Goal: Information Seeking & Learning: Learn about a topic

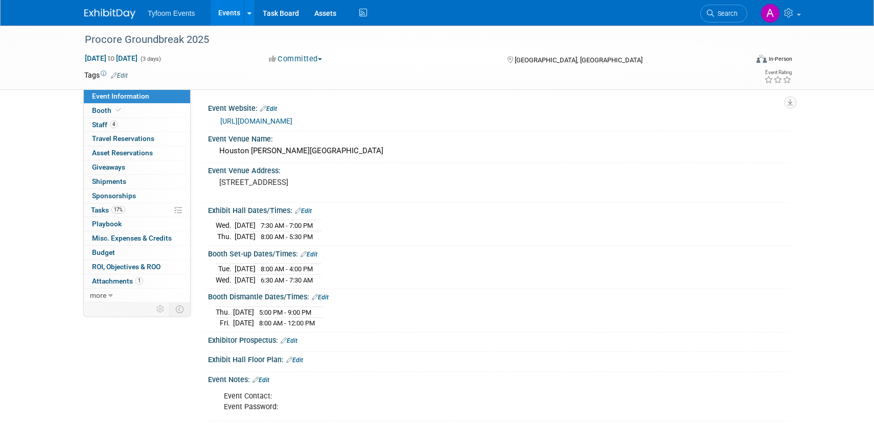
click at [227, 18] on link "Events" at bounding box center [229, 13] width 37 height 26
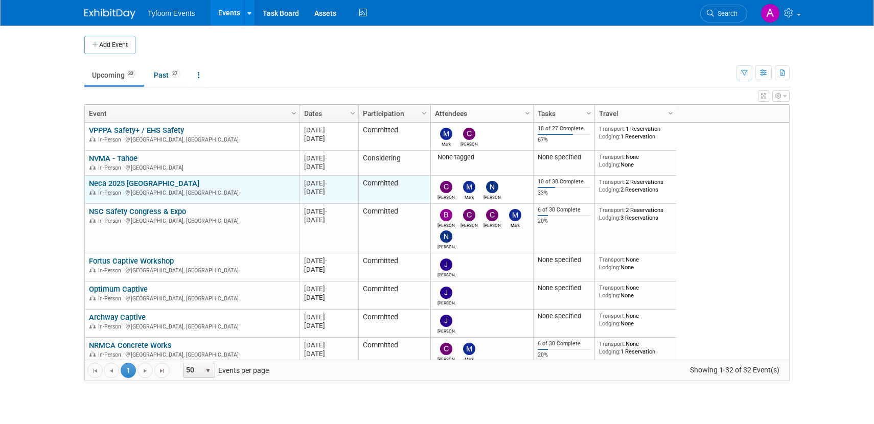
click at [147, 182] on link "Neca 2025 [GEOGRAPHIC_DATA]" at bounding box center [144, 183] width 110 height 9
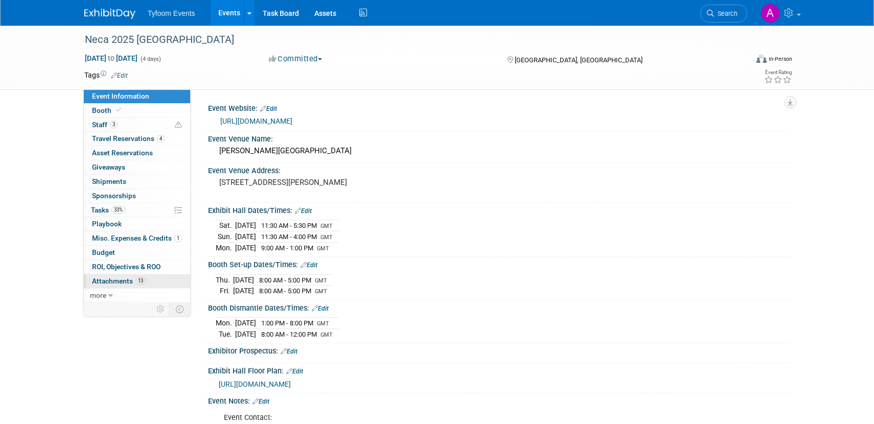
click at [122, 278] on span "Attachments 13" at bounding box center [119, 281] width 54 height 8
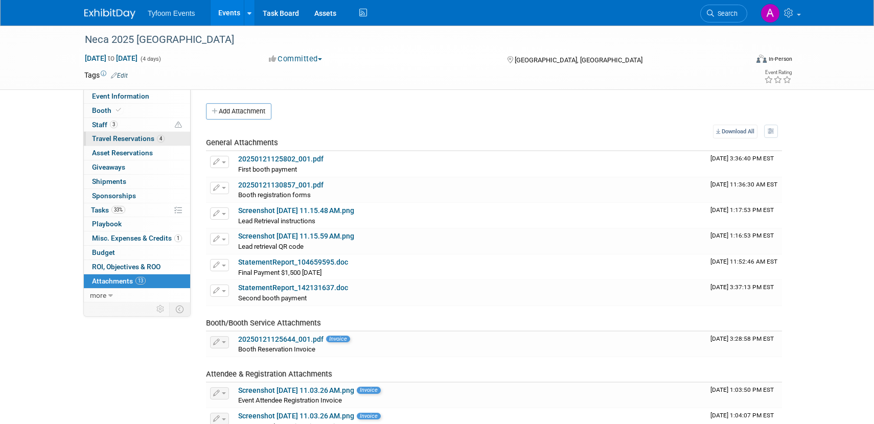
click at [132, 138] on span "Travel Reservations 4" at bounding box center [128, 138] width 73 height 8
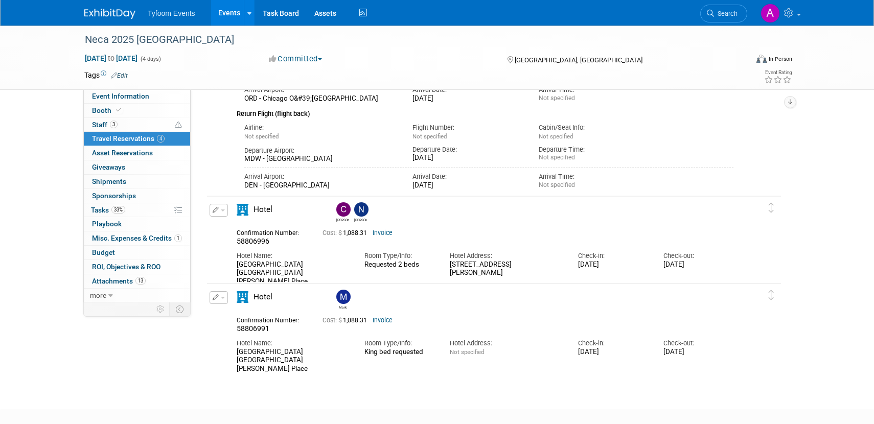
scroll to position [395, 0]
click at [122, 99] on span "Event Information" at bounding box center [120, 96] width 57 height 8
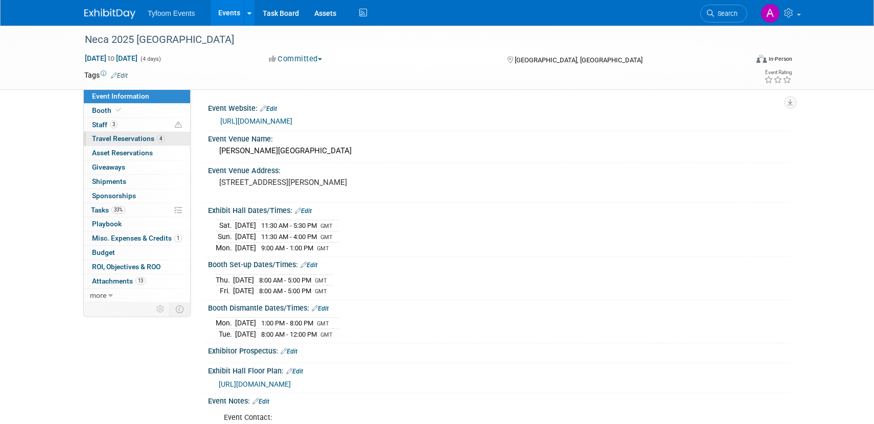
click at [127, 137] on span "Travel Reservations 4" at bounding box center [128, 138] width 73 height 8
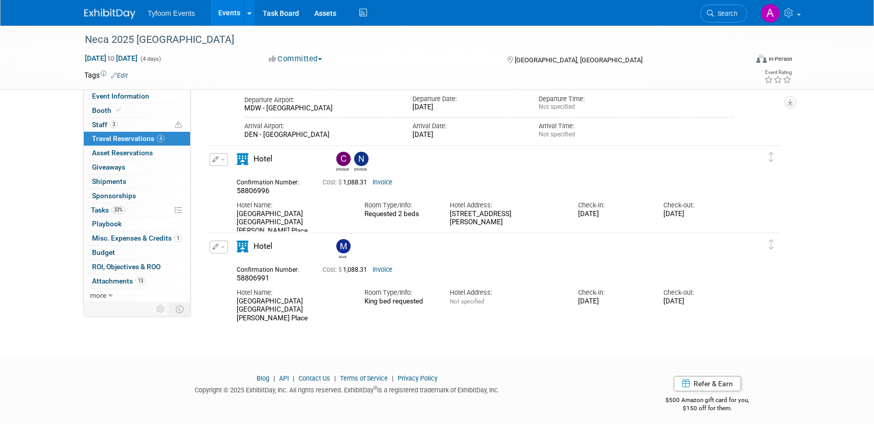
scroll to position [453, 0]
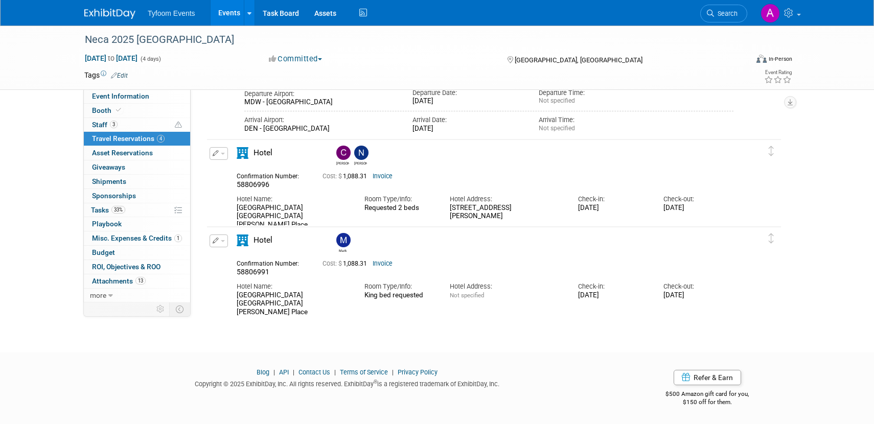
click at [385, 175] on link "Invoice" at bounding box center [382, 176] width 20 height 7
click at [122, 95] on span "Event Information" at bounding box center [120, 96] width 57 height 8
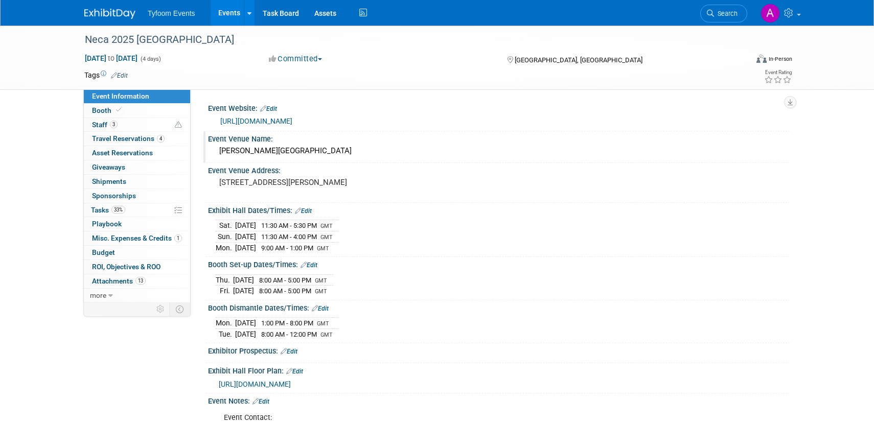
drag, startPoint x: 351, startPoint y: 150, endPoint x: 204, endPoint y: 151, distance: 146.1
click at [205, 151] on div "Event Venue Name: McCormick Place Convention Center" at bounding box center [496, 147] width 586 height 32
click at [103, 18] on img at bounding box center [109, 14] width 51 height 10
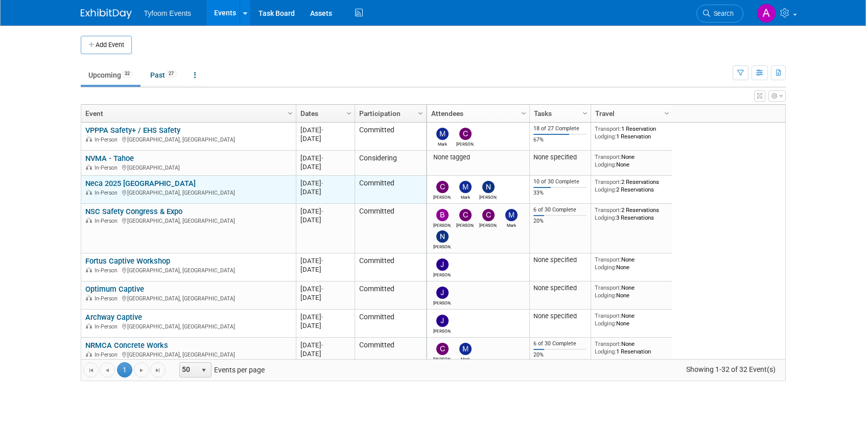
click at [124, 183] on link "Neca 2025 [GEOGRAPHIC_DATA]" at bounding box center [140, 183] width 110 height 9
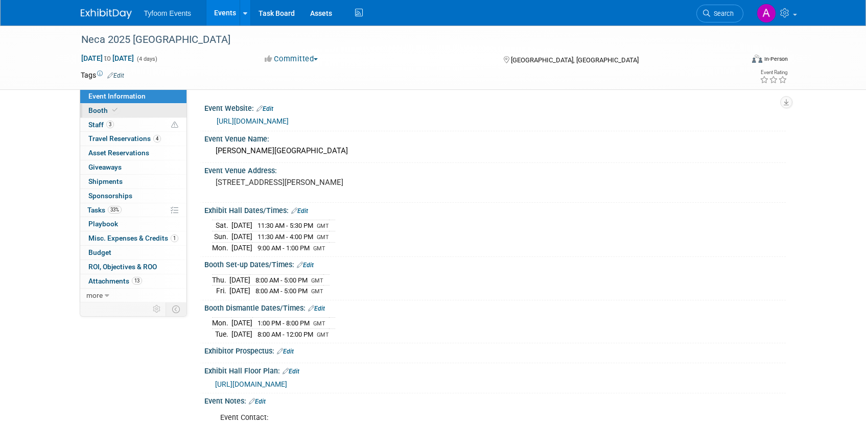
click at [110, 111] on span at bounding box center [114, 110] width 9 height 8
